Goal: Check status

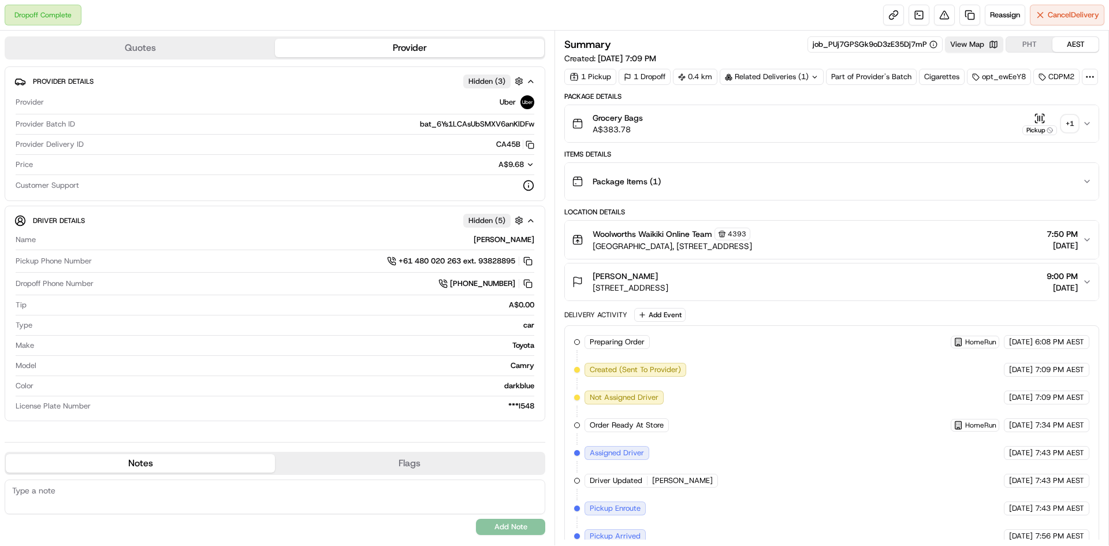
click at [1066, 132] on div "+ 1" at bounding box center [1069, 123] width 16 height 16
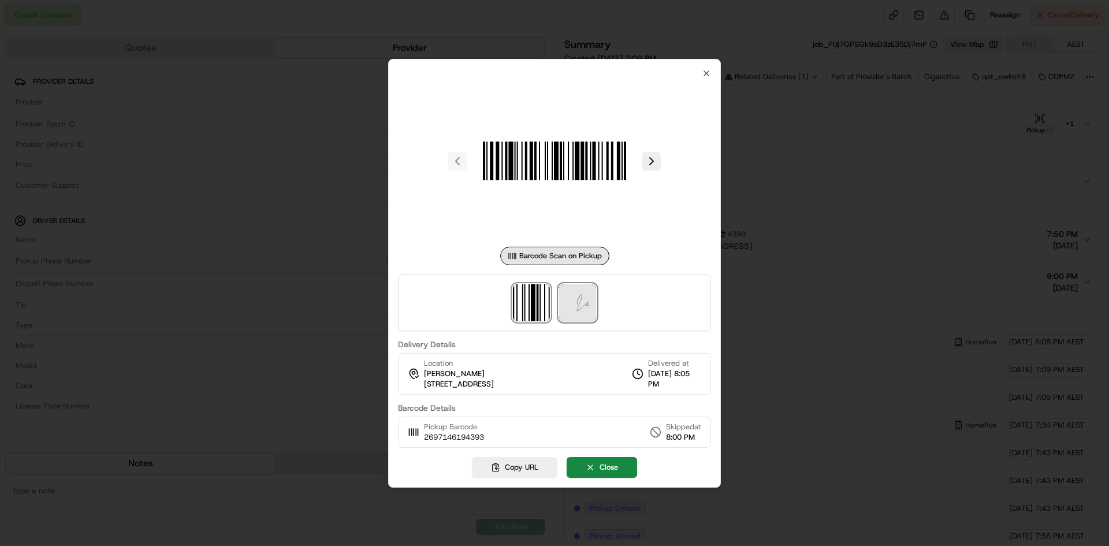
click at [583, 305] on img at bounding box center [577, 302] width 37 height 37
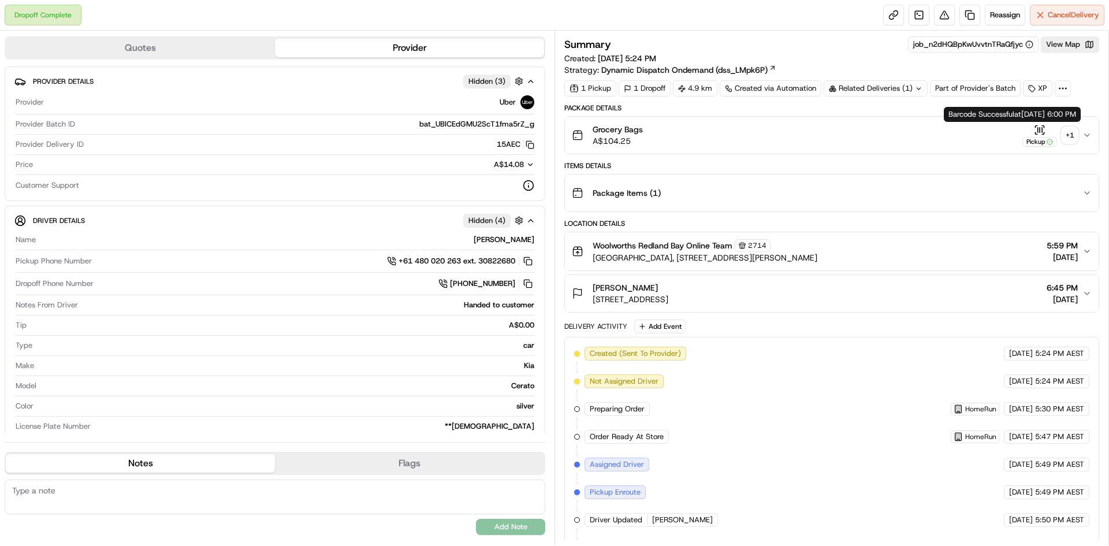
click at [1065, 135] on div "+ 1" at bounding box center [1069, 135] width 16 height 16
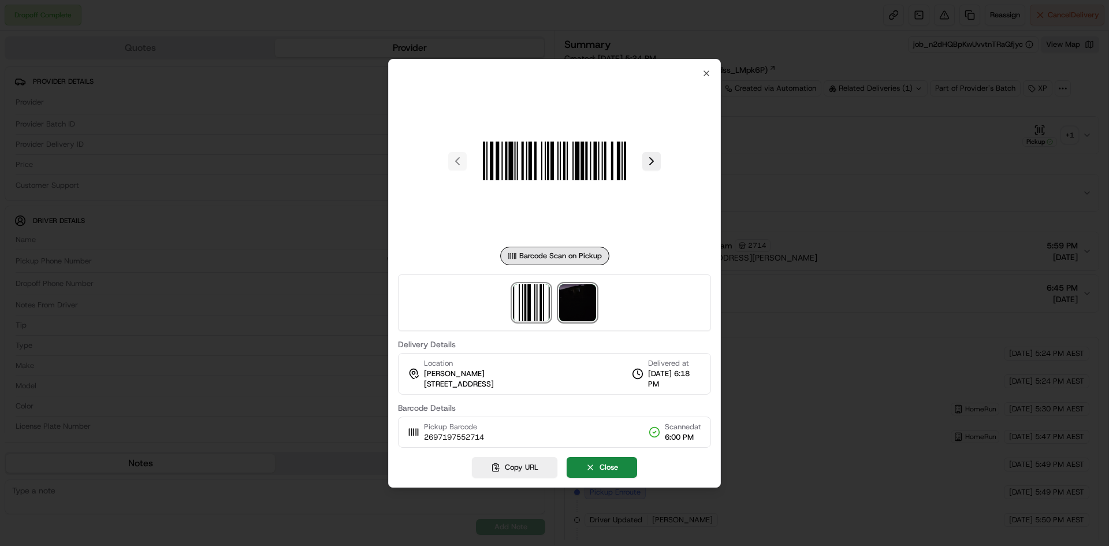
click at [569, 311] on img at bounding box center [577, 302] width 37 height 37
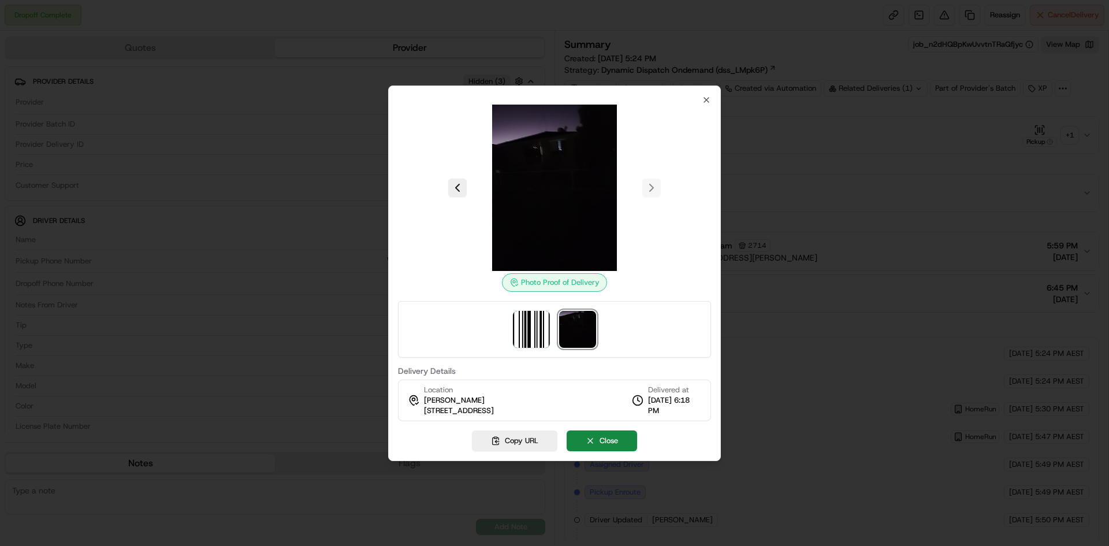
click at [707, 105] on div at bounding box center [554, 188] width 313 height 166
click at [706, 102] on icon "button" at bounding box center [706, 99] width 9 height 9
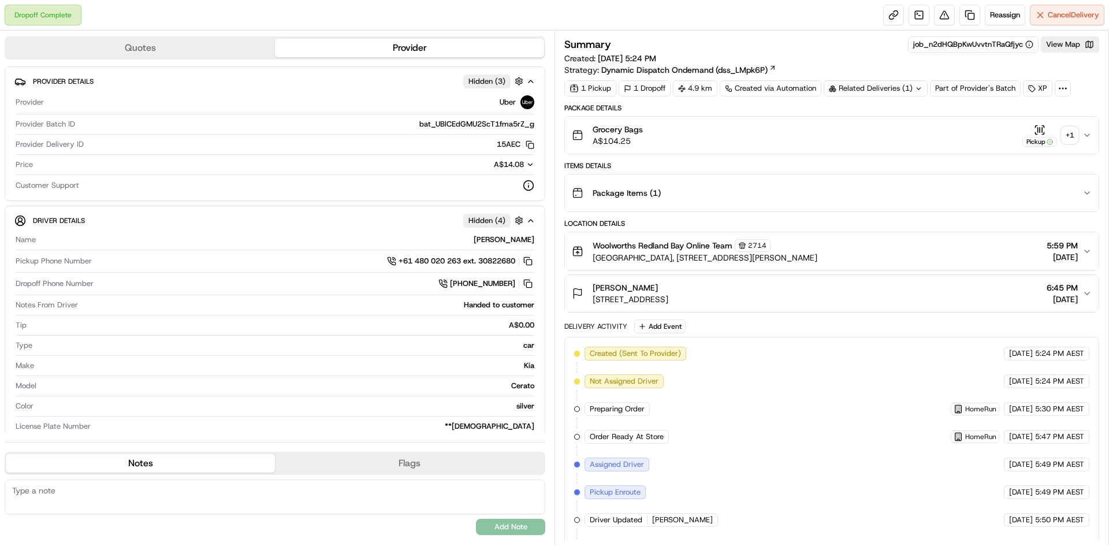
click at [915, 88] on icon at bounding box center [919, 89] width 8 height 8
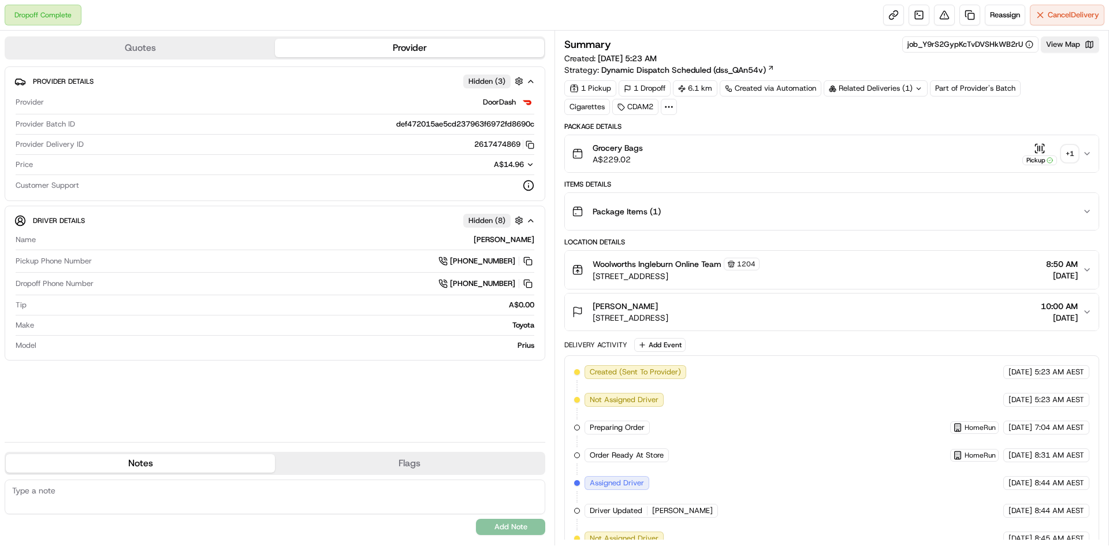
click at [1072, 152] on div "+ 1" at bounding box center [1069, 154] width 16 height 16
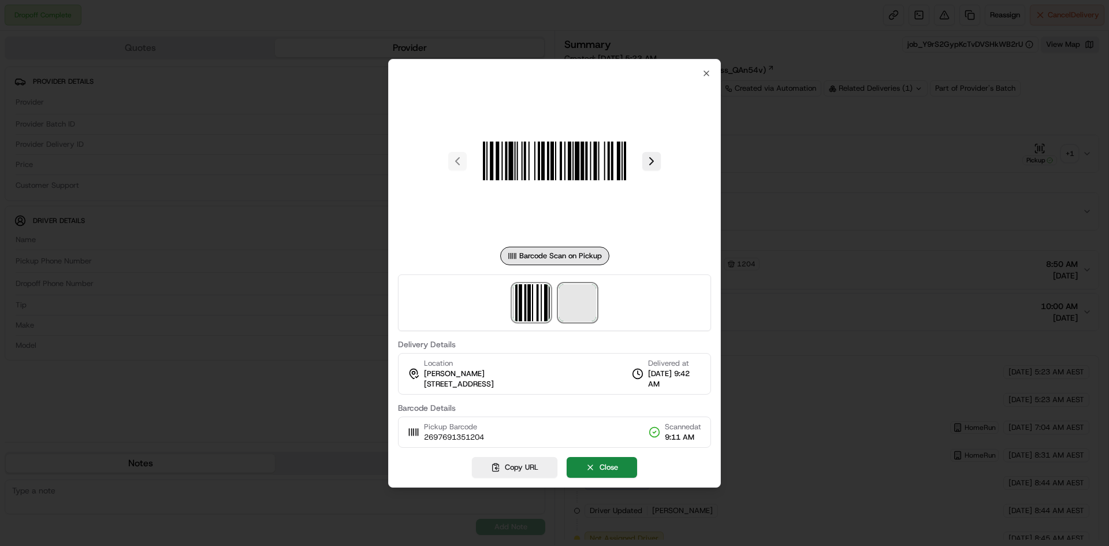
click at [579, 308] on span at bounding box center [577, 302] width 37 height 37
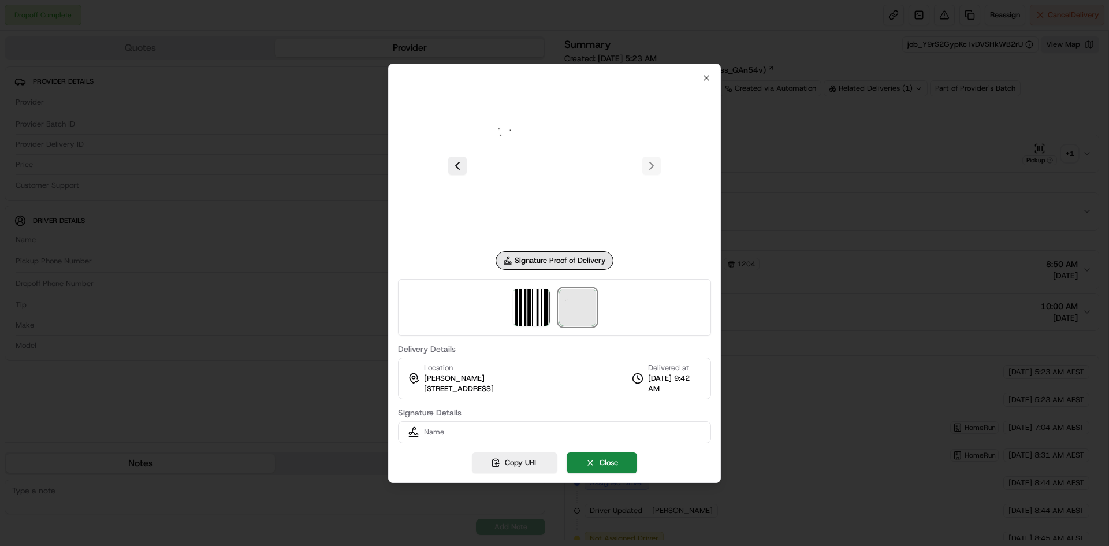
click at [495, 144] on img at bounding box center [554, 166] width 166 height 166
click at [459, 169] on button at bounding box center [457, 165] width 18 height 18
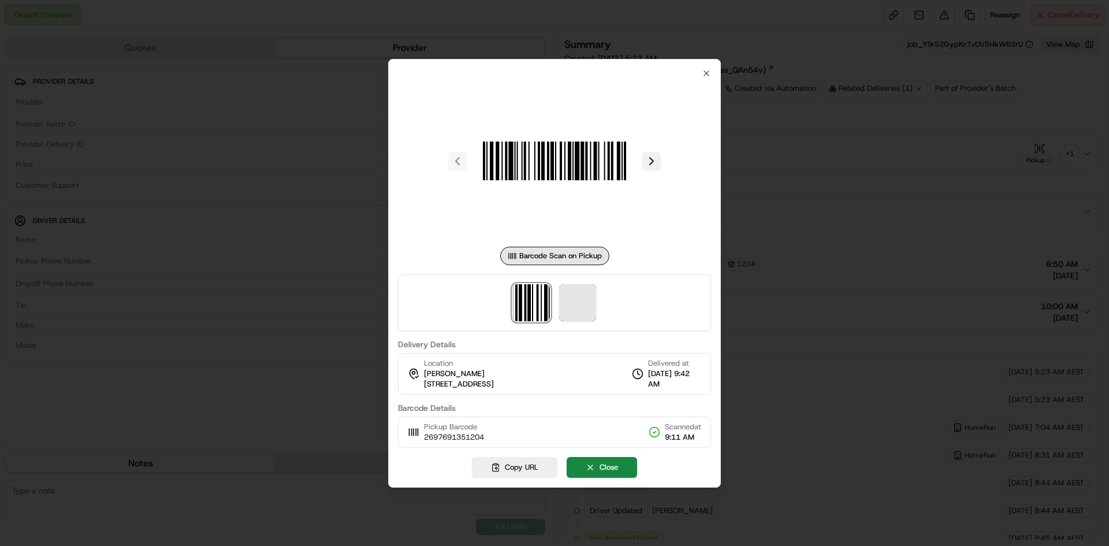
click at [652, 162] on button at bounding box center [651, 161] width 18 height 18
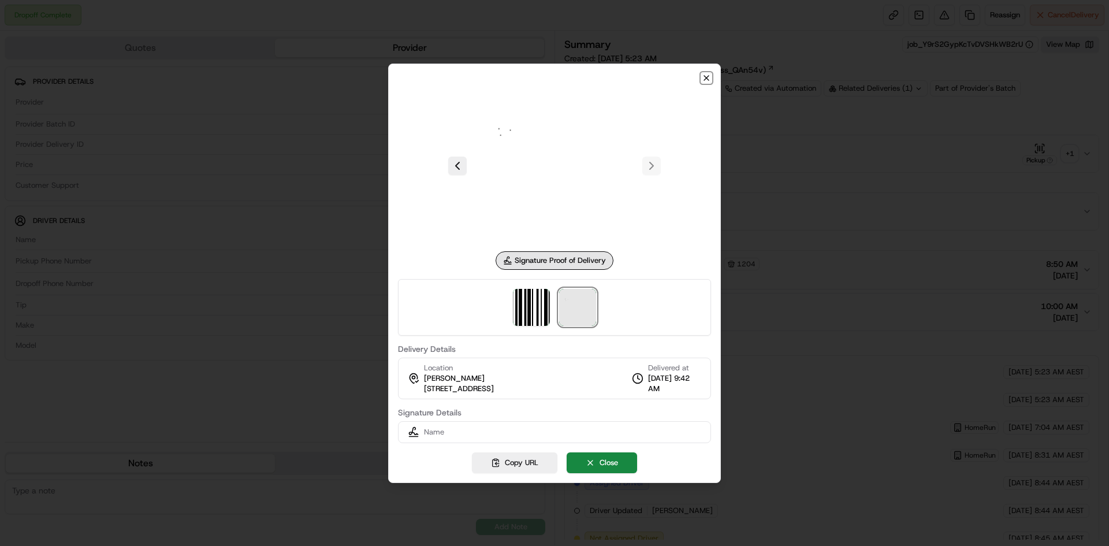
click at [704, 80] on icon "button" at bounding box center [706, 77] width 9 height 9
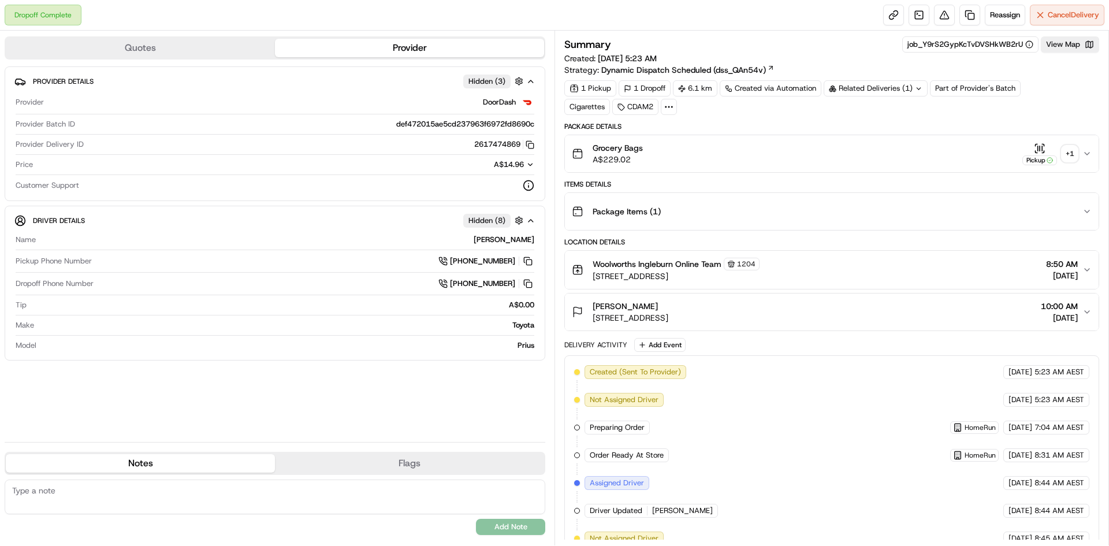
click at [920, 88] on icon at bounding box center [919, 89] width 8 height 8
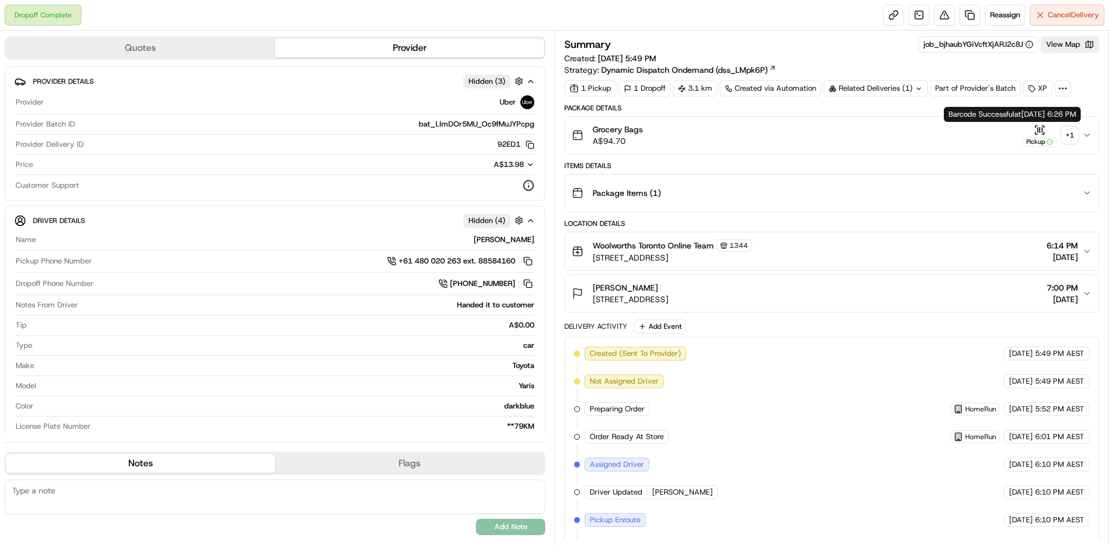
click at [1070, 137] on div "+ 1" at bounding box center [1069, 135] width 16 height 16
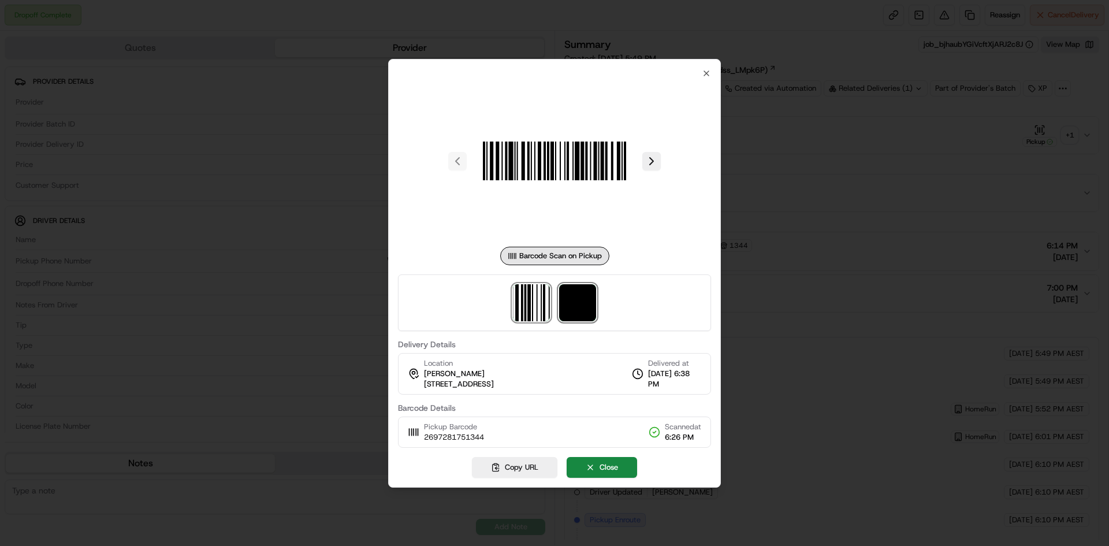
click at [579, 304] on img at bounding box center [577, 302] width 37 height 37
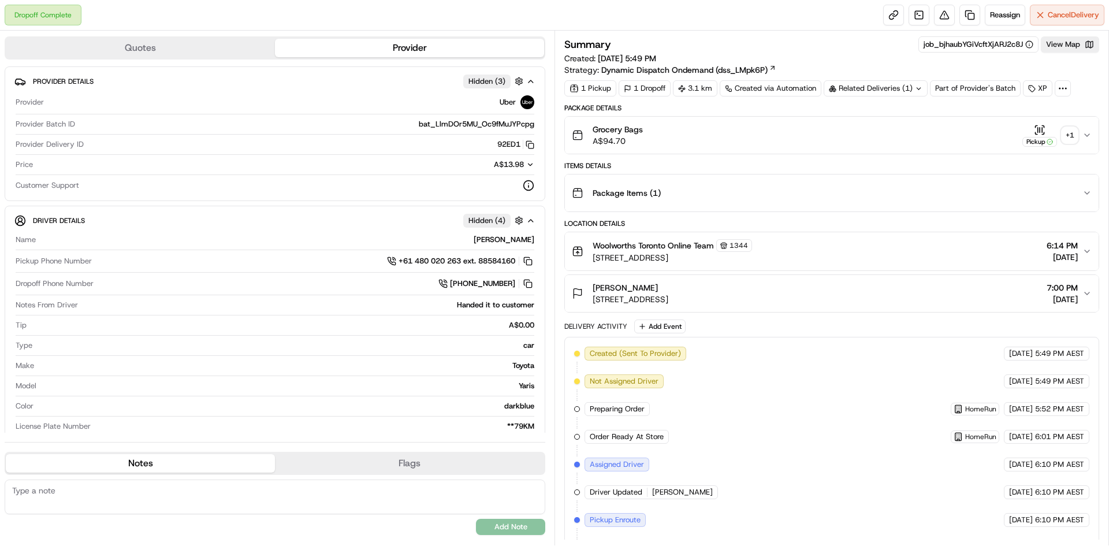
click at [920, 88] on icon at bounding box center [919, 89] width 8 height 8
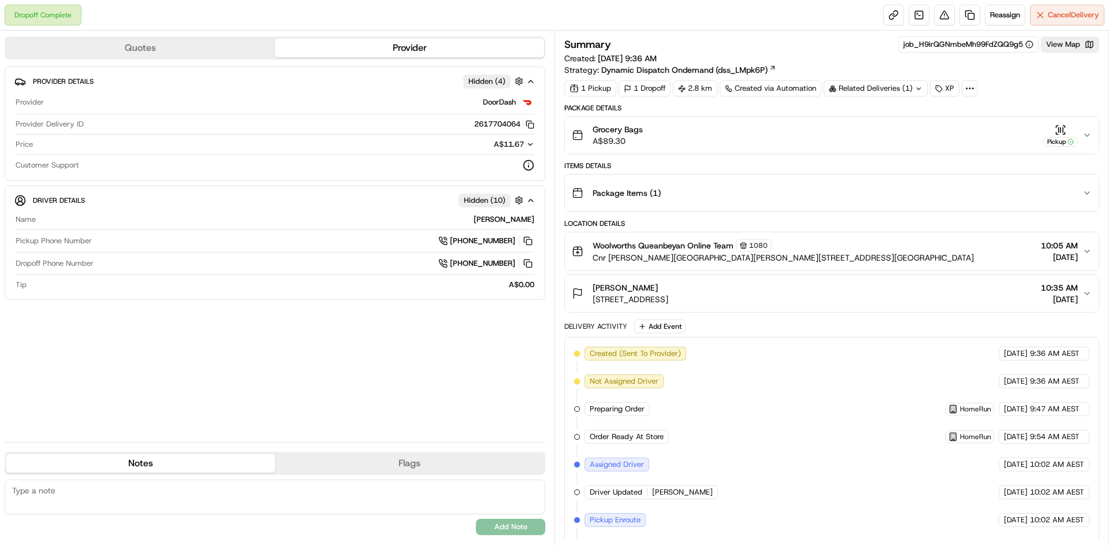
click at [922, 91] on div "Related Deliveries (1)" at bounding box center [875, 88] width 104 height 16
click at [1062, 47] on button "View Map" at bounding box center [1069, 44] width 58 height 16
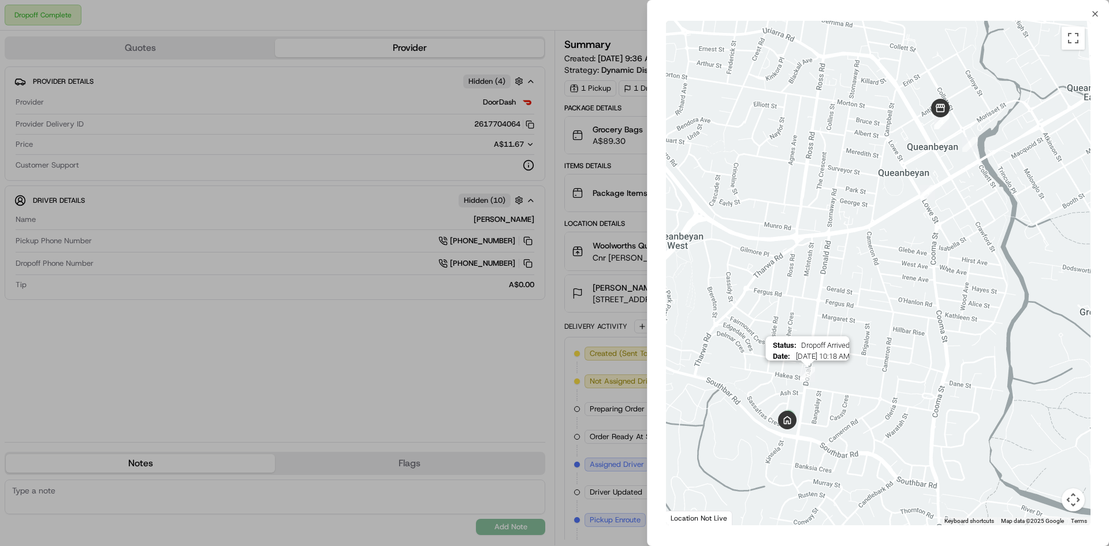
click at [808, 374] on img "5" at bounding box center [807, 374] width 24 height 24
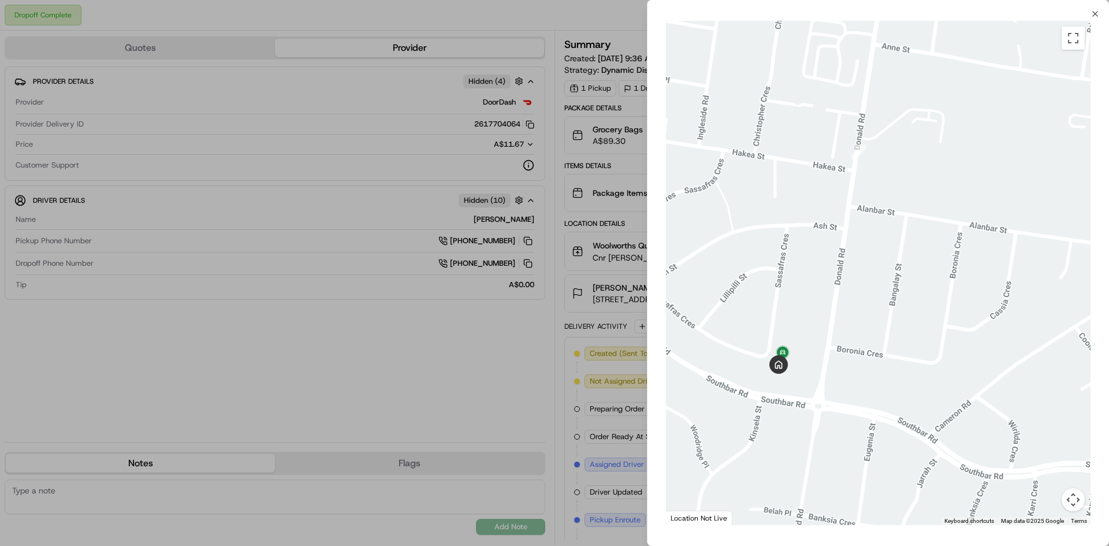
drag, startPoint x: 769, startPoint y: 484, endPoint x: 854, endPoint y: 319, distance: 185.4
click at [854, 319] on div at bounding box center [878, 273] width 424 height 504
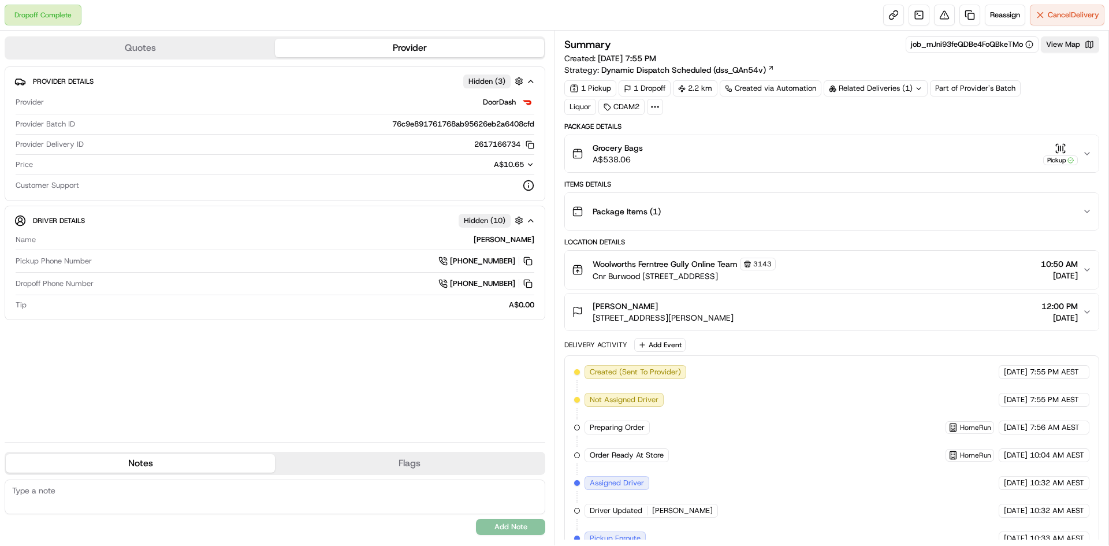
click at [918, 86] on icon at bounding box center [919, 89] width 8 height 8
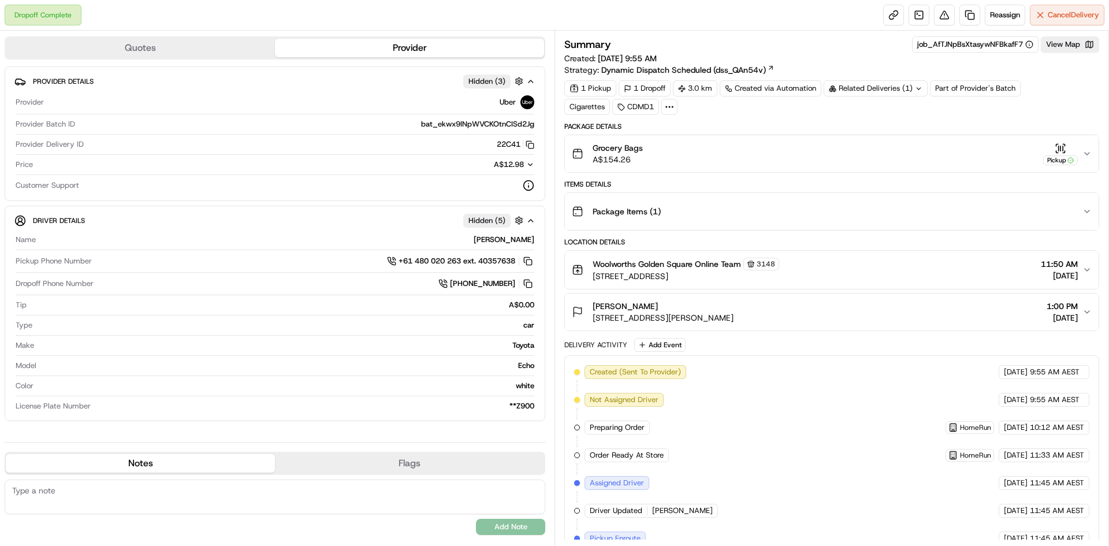
click at [916, 87] on icon at bounding box center [919, 89] width 8 height 8
